Goal: Task Accomplishment & Management: Manage account settings

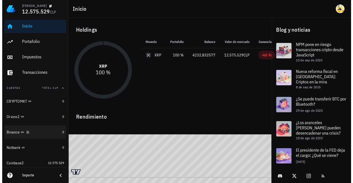
scroll to position [14, 0]
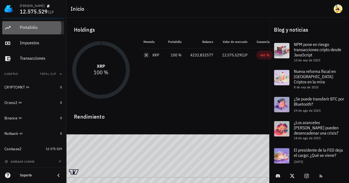
click at [34, 29] on div "Portafolio" at bounding box center [41, 27] width 42 height 5
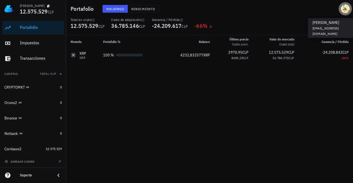
click at [345, 7] on div "avatar" at bounding box center [345, 8] width 9 height 9
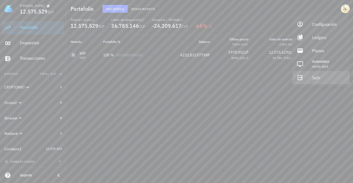
click at [322, 80] on div "Salir" at bounding box center [328, 77] width 33 height 11
